Goal: Find specific page/section: Find specific page/section

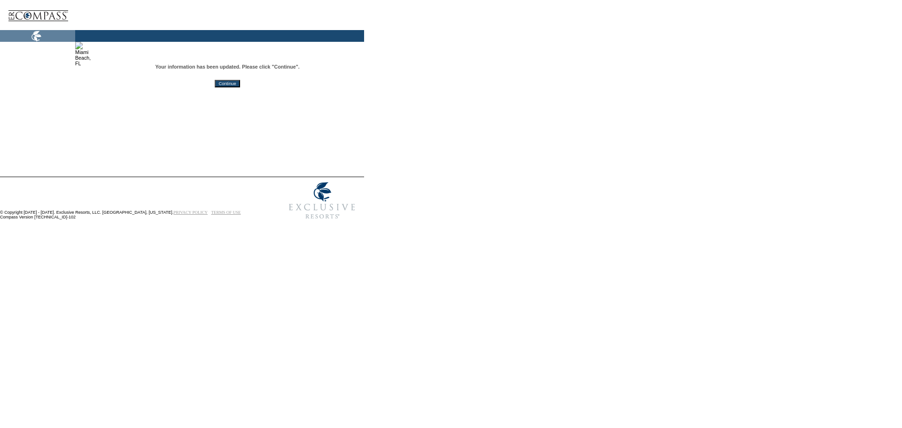
click at [240, 83] on input "Continue" at bounding box center [227, 84] width 25 height 8
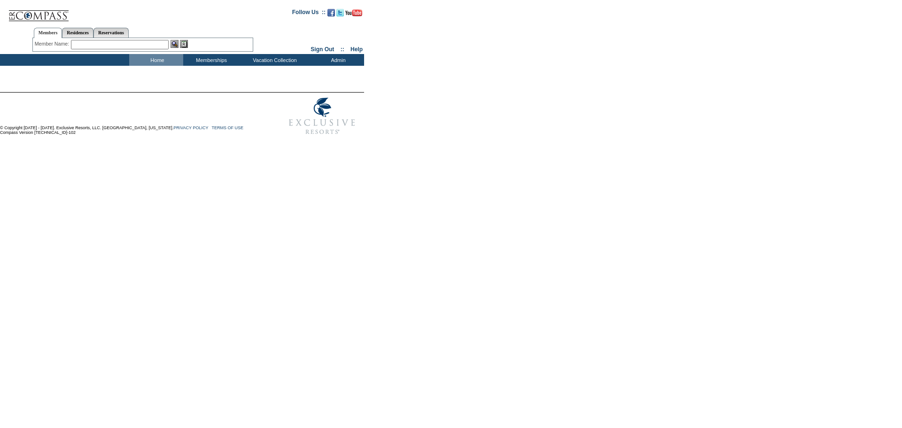
click at [154, 43] on input "text" at bounding box center [120, 44] width 98 height 9
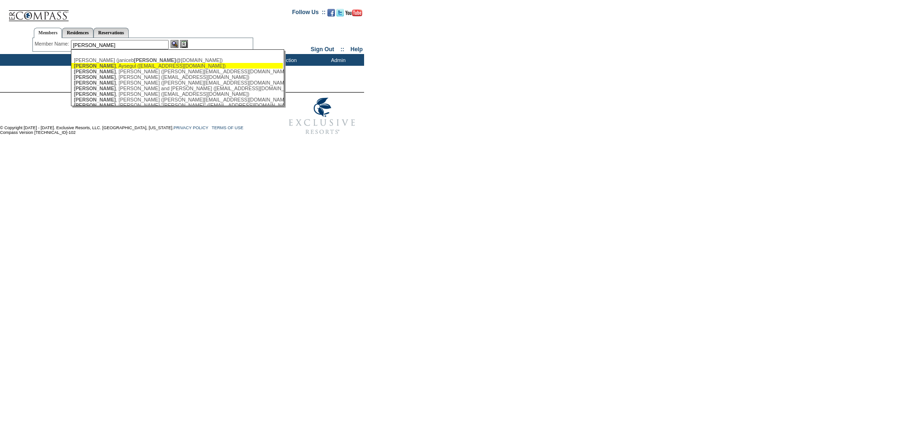
scroll to position [47, 0]
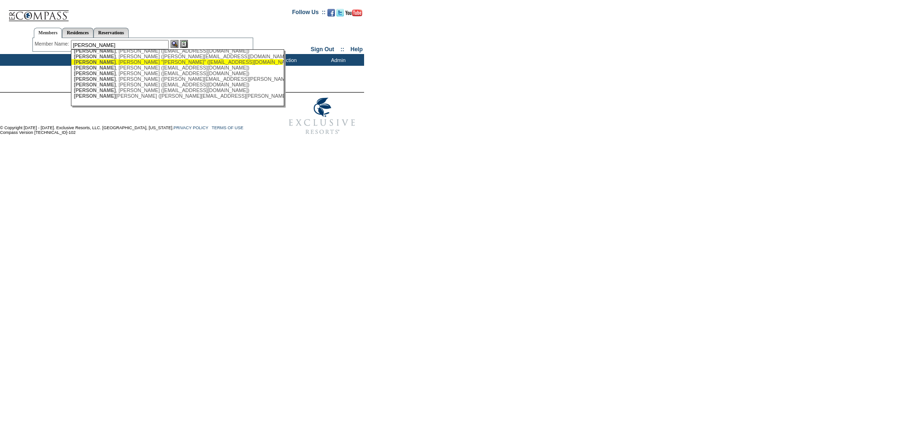
click at [151, 62] on div "[PERSON_NAME] "[PERSON_NAME]" ([EMAIL_ADDRESS][DOMAIN_NAME])" at bounding box center [177, 62] width 207 height 6
type input "[PERSON_NAME] "[PERSON_NAME]" ([EMAIL_ADDRESS][DOMAIN_NAME])"
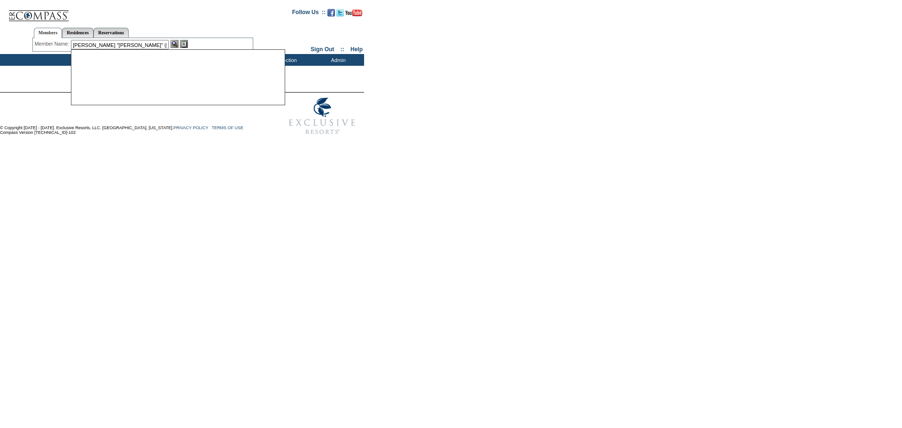
scroll to position [0, 0]
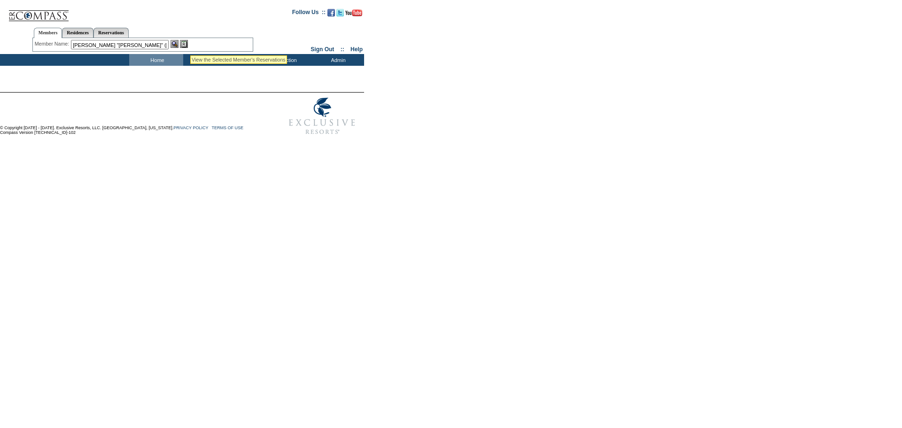
click at [188, 45] on img at bounding box center [184, 44] width 8 height 8
